Goal: Find specific page/section: Find specific page/section

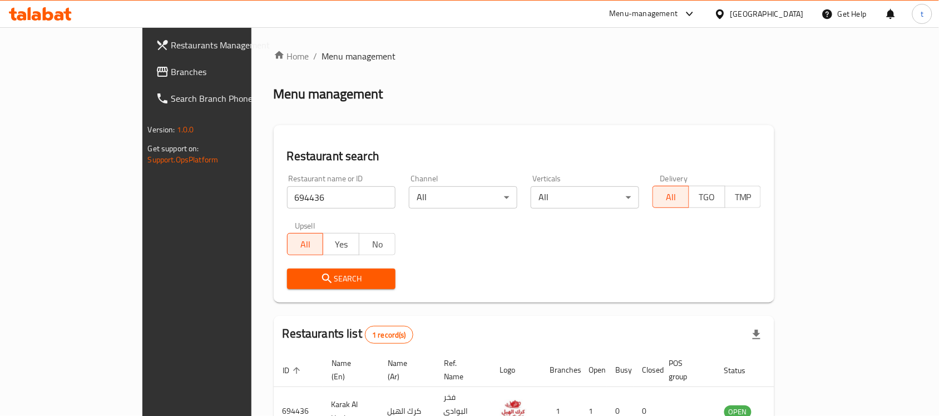
click at [799, 11] on div "Oman" at bounding box center [766, 14] width 73 height 12
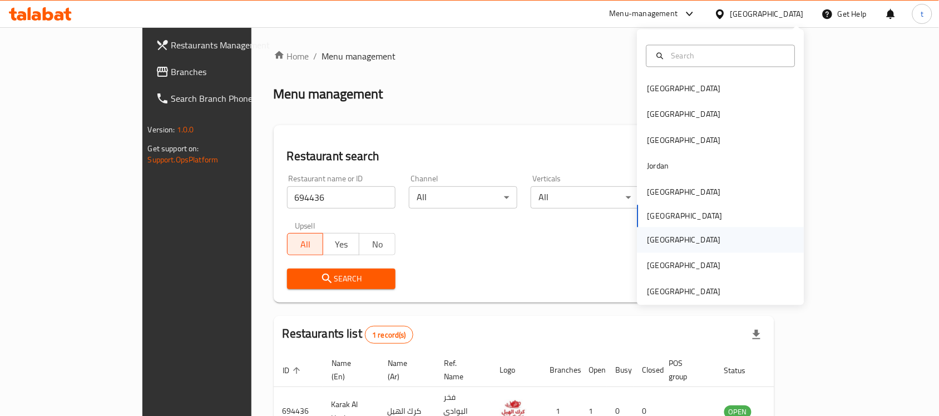
click at [654, 240] on div "[GEOGRAPHIC_DATA]" at bounding box center [684, 240] width 73 height 12
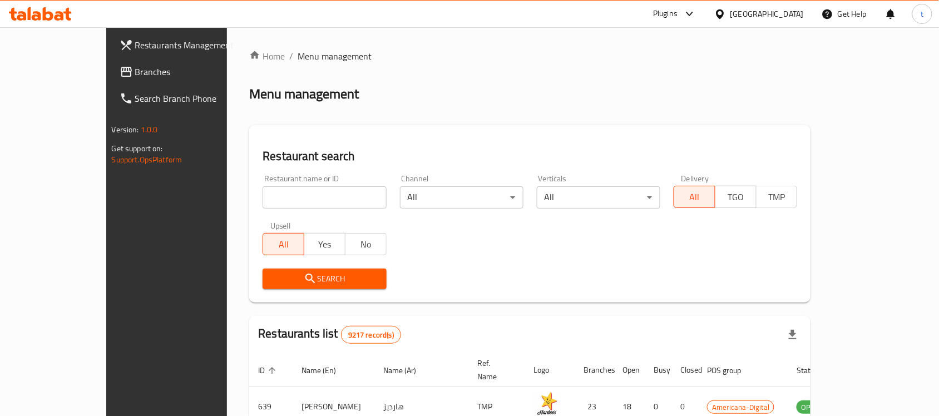
click at [135, 73] on span "Branches" at bounding box center [194, 71] width 119 height 13
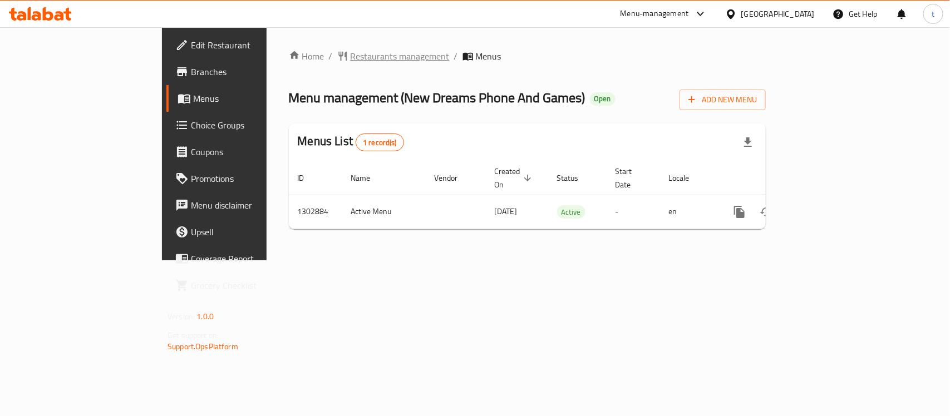
click at [350, 53] on span "Restaurants management" at bounding box center [399, 56] width 99 height 13
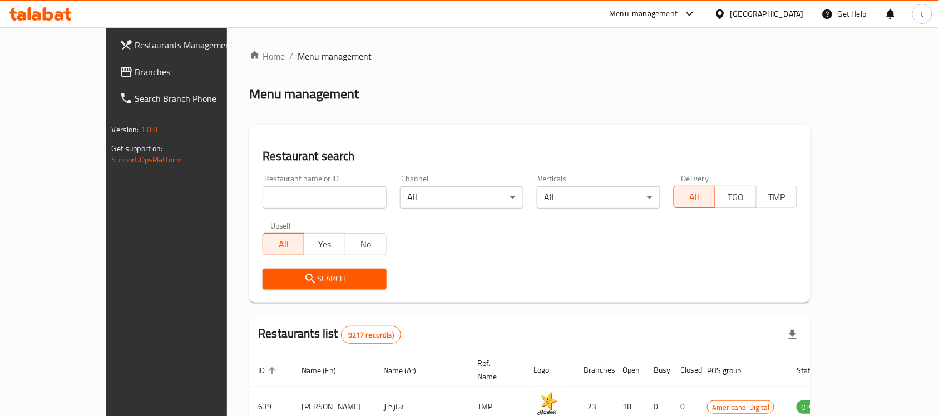
click at [264, 205] on input "search" at bounding box center [325, 197] width 124 height 22
paste input "702560"
type input "702560"
click button "Search" at bounding box center [325, 279] width 124 height 21
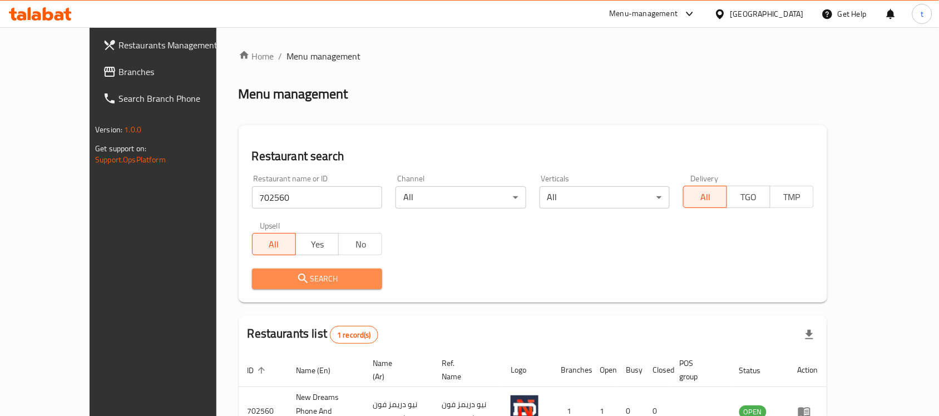
click at [281, 283] on span "Search" at bounding box center [317, 279] width 113 height 14
click at [306, 288] on button "Search" at bounding box center [317, 279] width 131 height 21
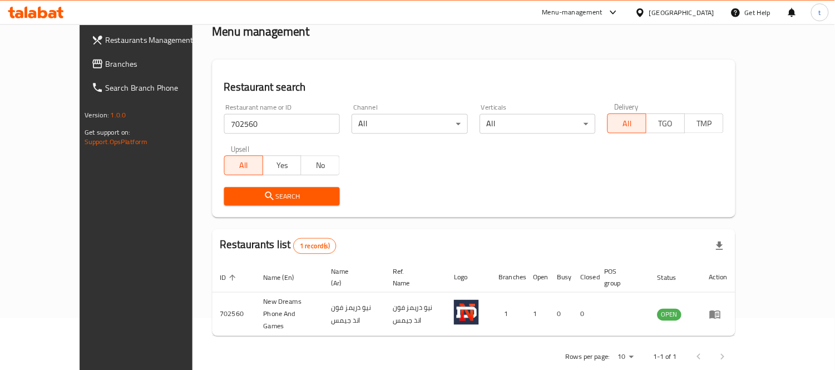
scroll to position [58, 0]
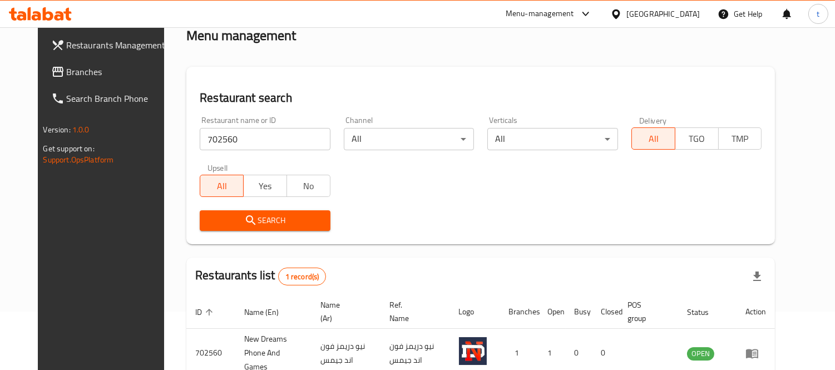
click at [67, 73] on span "Branches" at bounding box center [118, 71] width 102 height 13
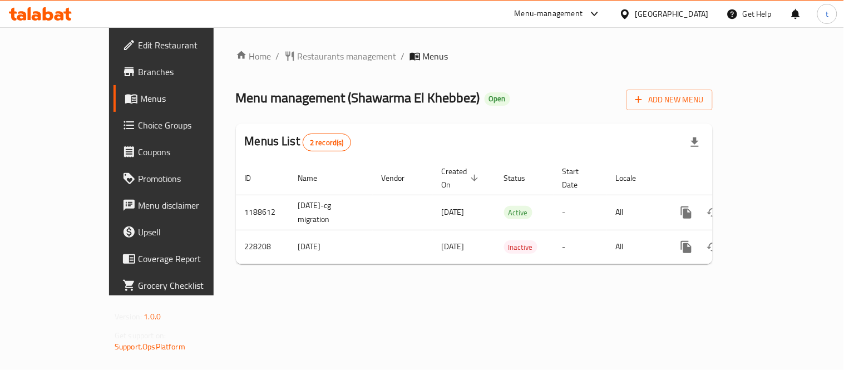
click at [279, 46] on div "Home / Restaurants management / Menus Menu management ( Shawarma El Khebbez ) O…" at bounding box center [474, 161] width 521 height 268
click at [298, 52] on span "Restaurants management" at bounding box center [347, 56] width 99 height 13
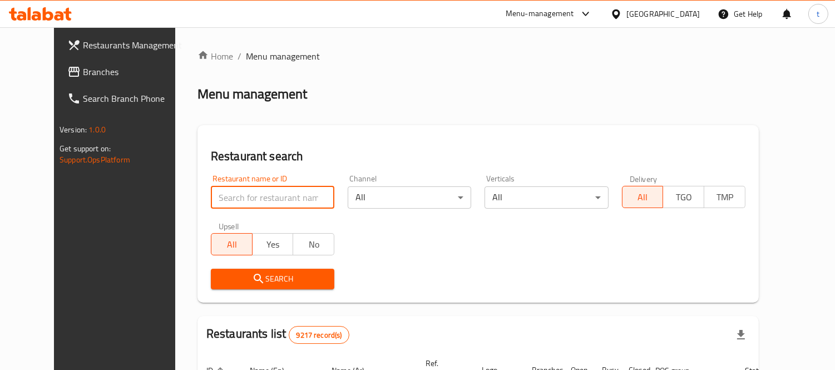
click at [253, 195] on input "search" at bounding box center [273, 197] width 124 height 22
paste input "625882"
type input "625882"
click at [241, 281] on span "Search" at bounding box center [273, 279] width 106 height 14
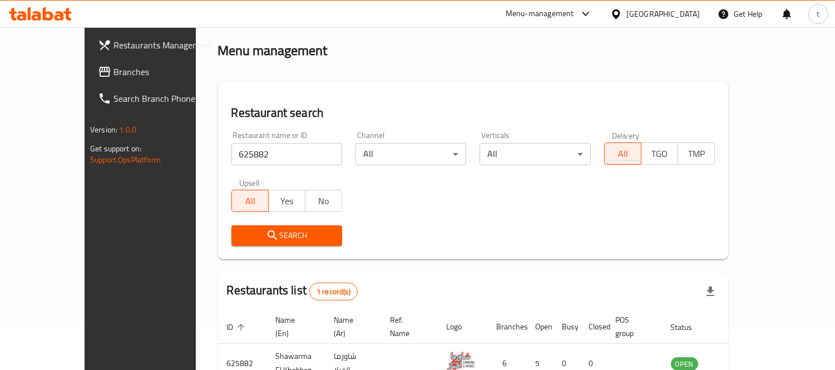
scroll to position [104, 0]
